Goal: Task Accomplishment & Management: Manage account settings

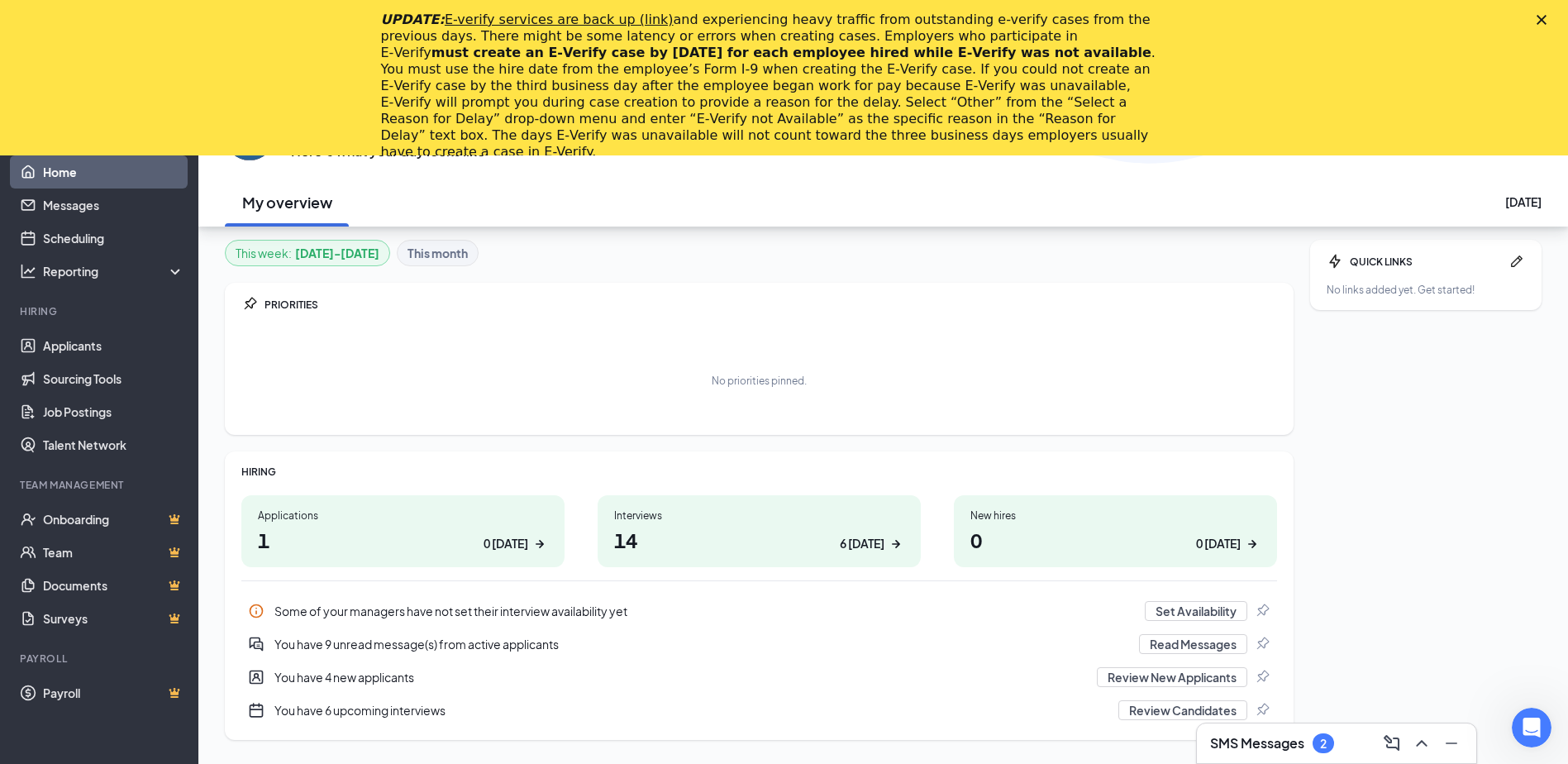
scroll to position [155, 0]
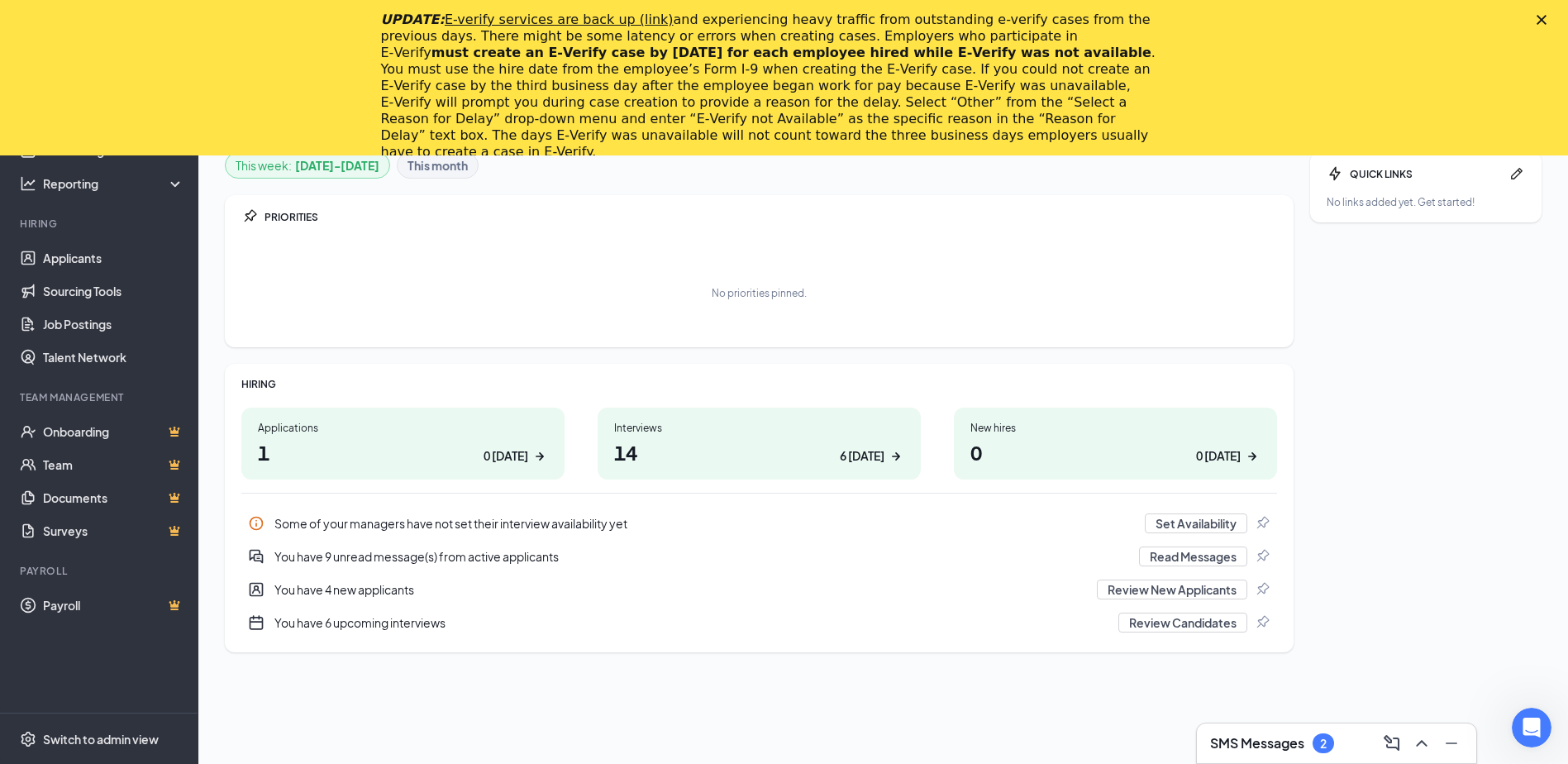
click at [482, 450] on h1 "1 0 [DATE]" at bounding box center [403, 451] width 290 height 28
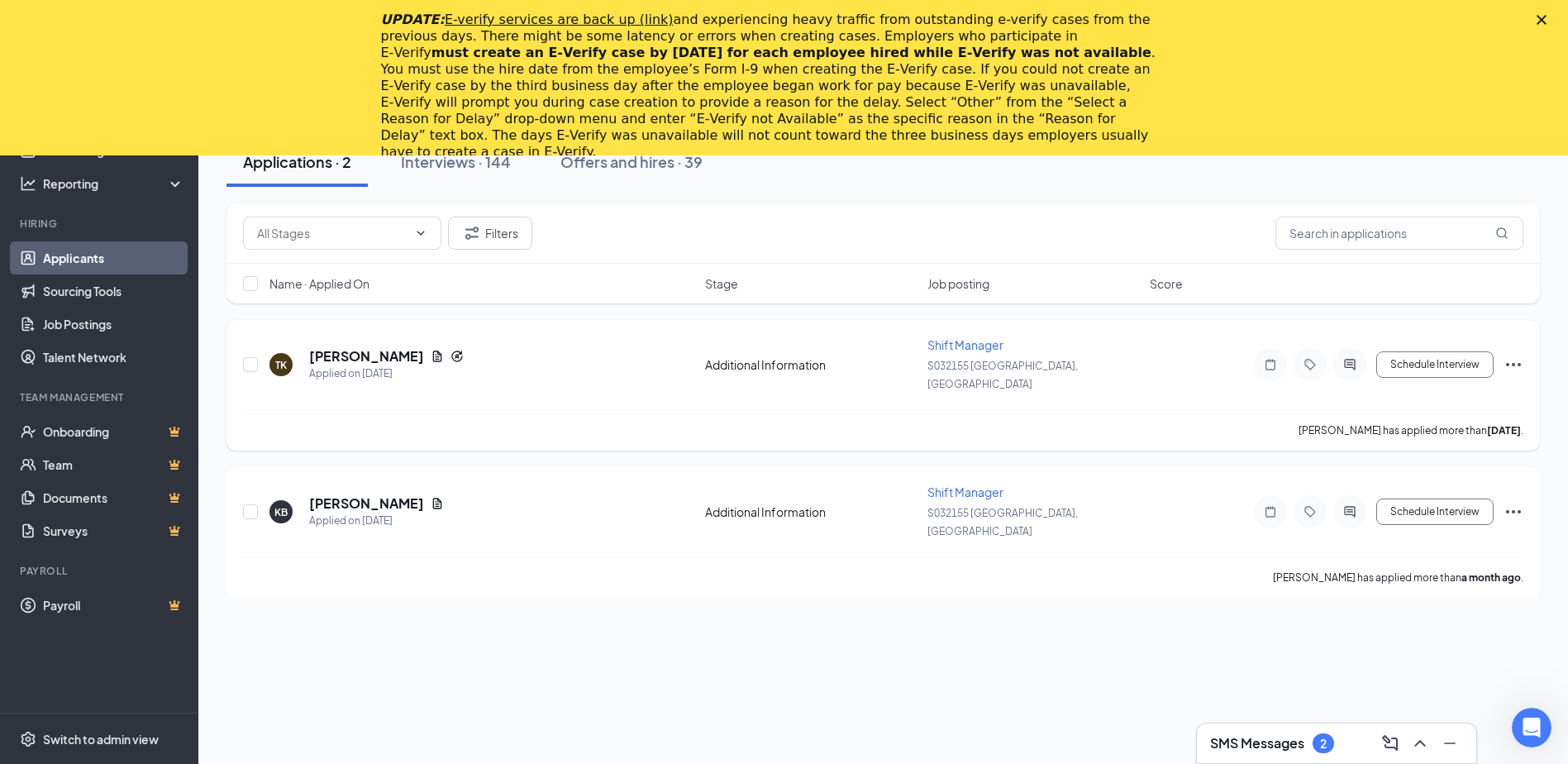
click at [1505, 354] on icon "Ellipses" at bounding box center [1514, 364] width 19 height 19
click at [1219, 365] on div "TK [PERSON_NAME] Applied on [DATE] Additional Information Shift Manager S032155…" at bounding box center [883, 373] width 1281 height 73
click at [1517, 355] on icon "Ellipses" at bounding box center [1514, 364] width 19 height 19
click at [1425, 419] on p "Print applicant" at bounding box center [1439, 422] width 143 height 17
